Goal: Task Accomplishment & Management: Manage account settings

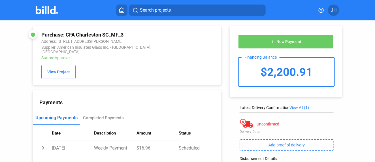
scroll to position [63, 0]
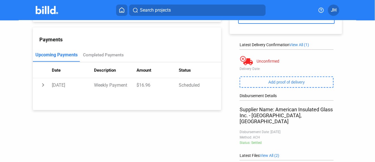
click at [120, 7] on button at bounding box center [121, 10] width 11 height 11
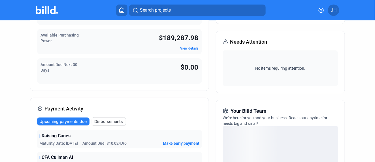
click at [333, 9] on span "JH" at bounding box center [334, 10] width 6 height 7
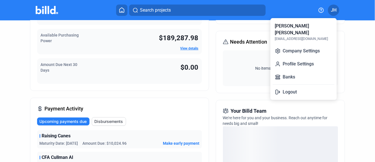
click at [1, 82] on div at bounding box center [187, 81] width 375 height 162
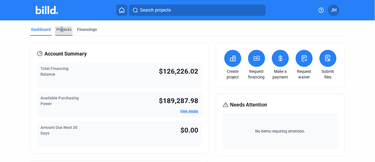
click at [61, 28] on div "Projects" at bounding box center [63, 30] width 15 height 6
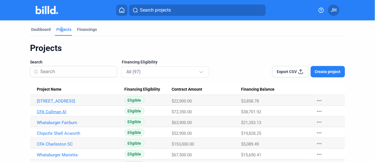
click at [48, 113] on link "CFA Cullman Al" at bounding box center [78, 111] width 83 height 5
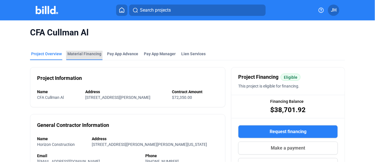
click at [94, 53] on div "Material Financing" at bounding box center [84, 54] width 34 height 6
